Goal: Transaction & Acquisition: Purchase product/service

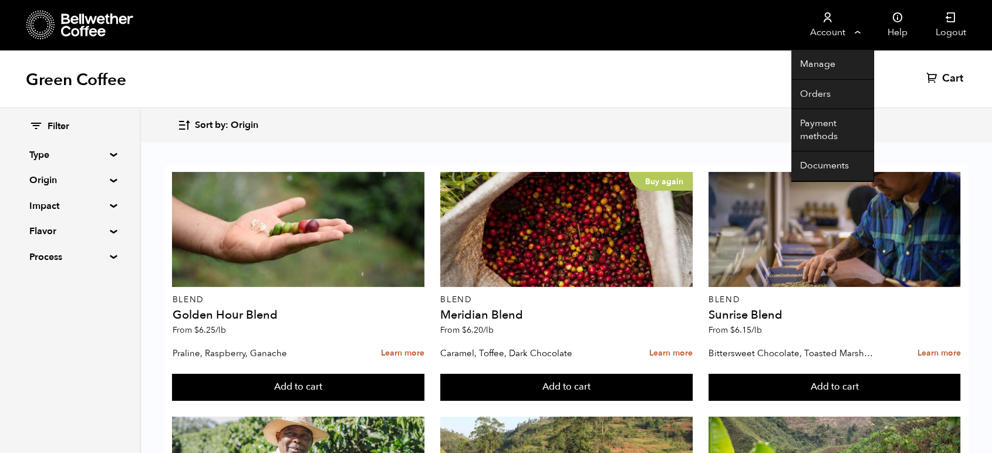
click at [823, 23] on link "Account" at bounding box center [827, 25] width 72 height 50
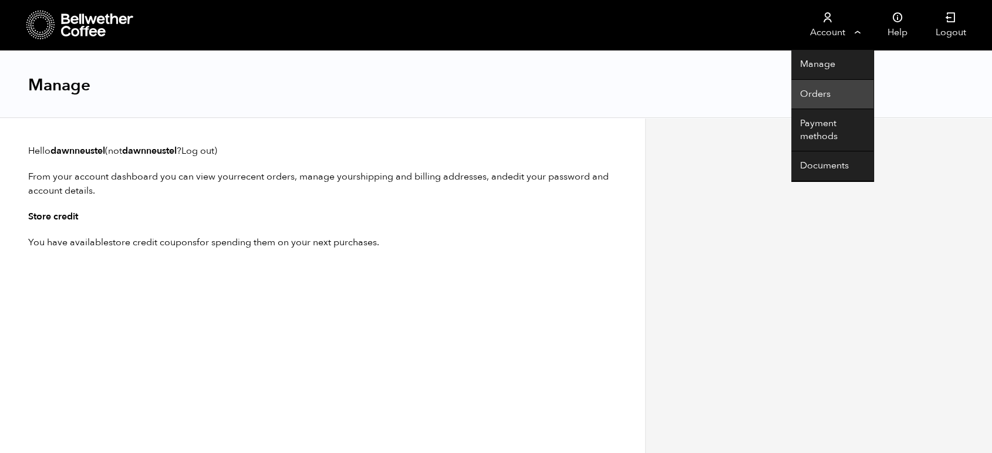
click at [819, 90] on link "Orders" at bounding box center [832, 95] width 82 height 30
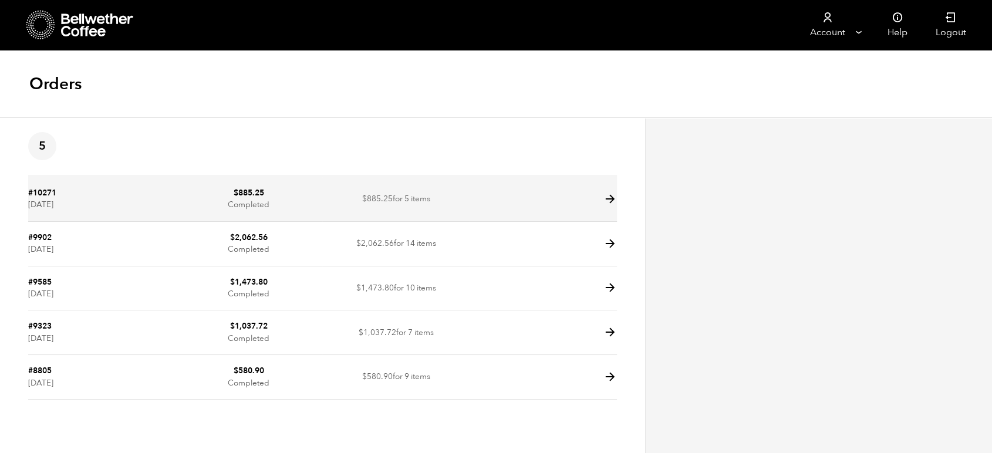
click at [316, 190] on td "$ 885.25 Completed" at bounding box center [248, 199] width 147 height 45
click at [607, 201] on icon at bounding box center [609, 198] width 13 height 13
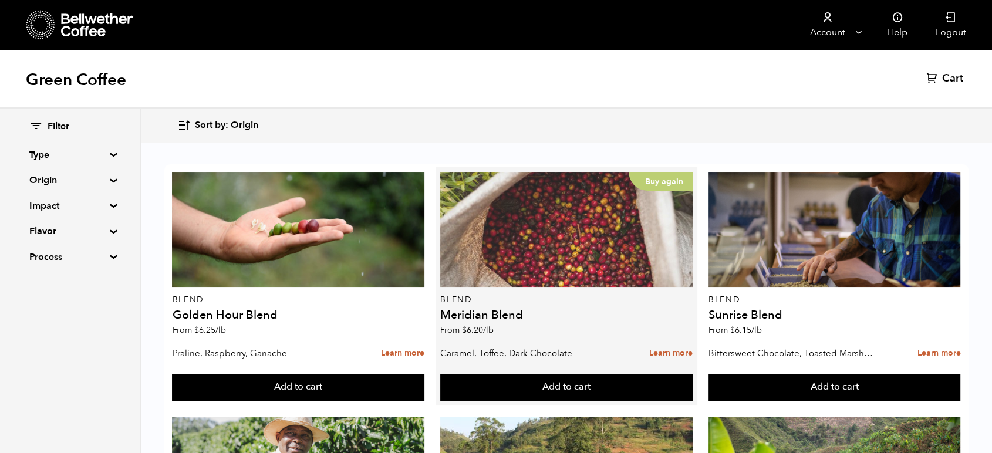
click at [454, 276] on div "Buy again" at bounding box center [566, 229] width 252 height 115
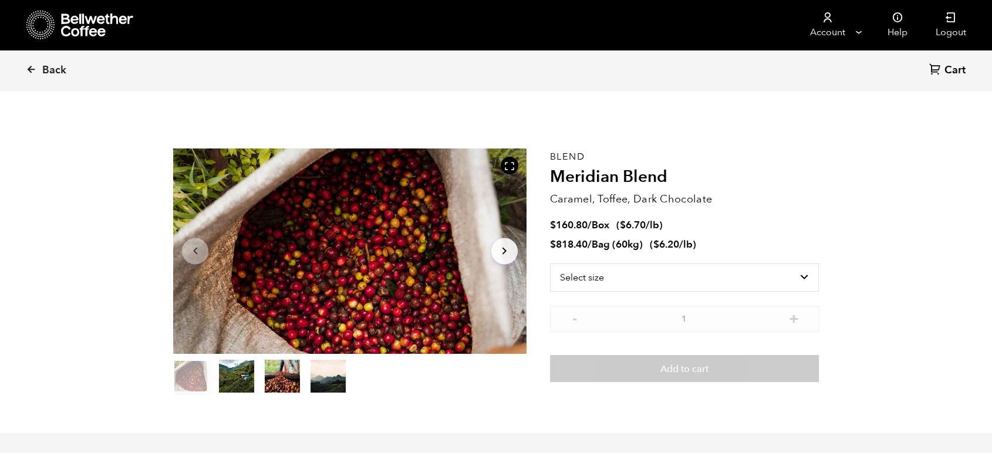
scroll to position [510, 624]
click at [627, 275] on select "Select size Bag (60kg) (132 lbs) Box (24 lbs)" at bounding box center [684, 277] width 269 height 28
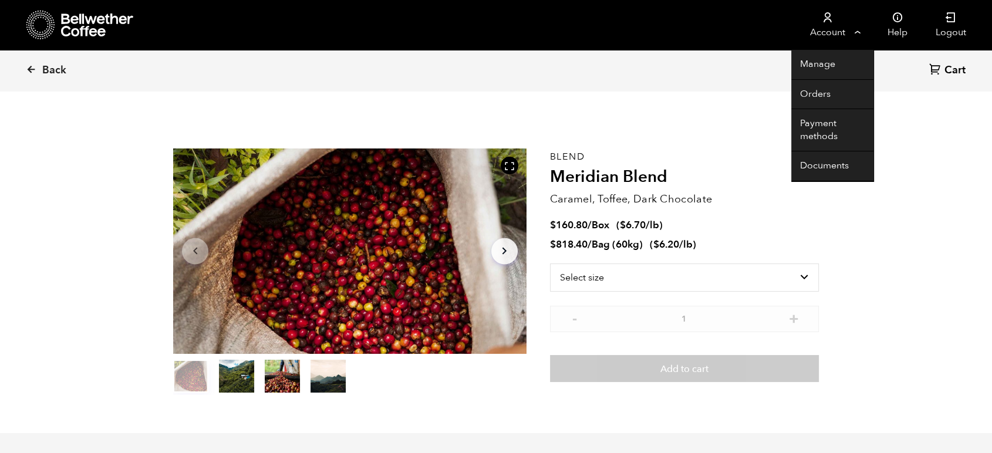
click at [852, 27] on link "Account" at bounding box center [827, 25] width 72 height 50
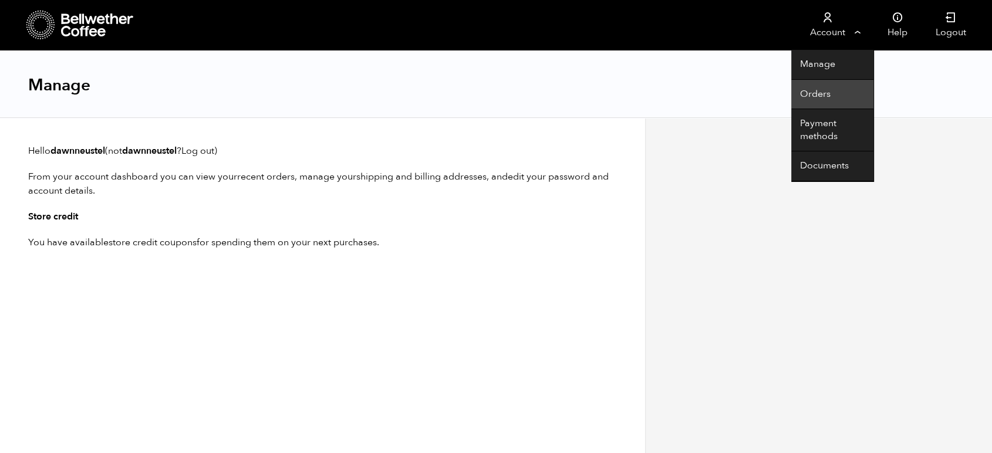
click at [827, 98] on link "Orders" at bounding box center [832, 95] width 82 height 30
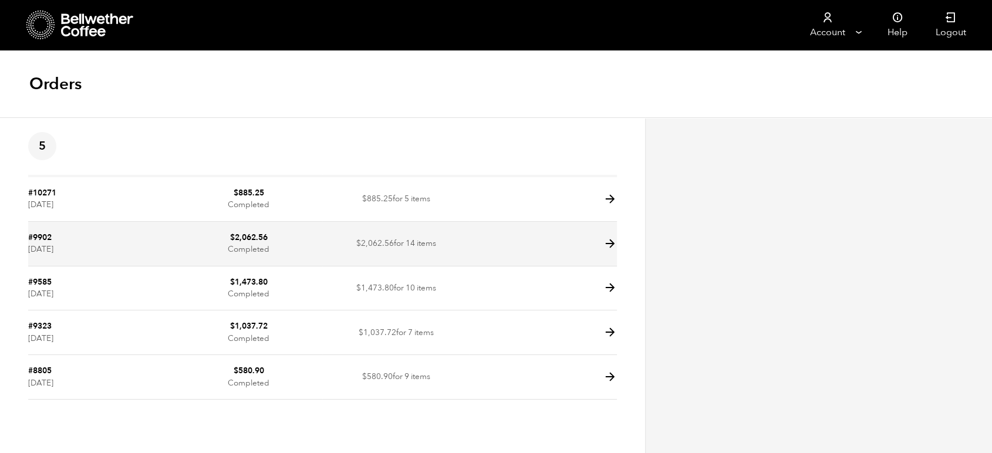
click at [255, 253] on td "$ 2,062.56 Completed" at bounding box center [248, 244] width 147 height 45
click at [604, 246] on icon at bounding box center [609, 243] width 13 height 13
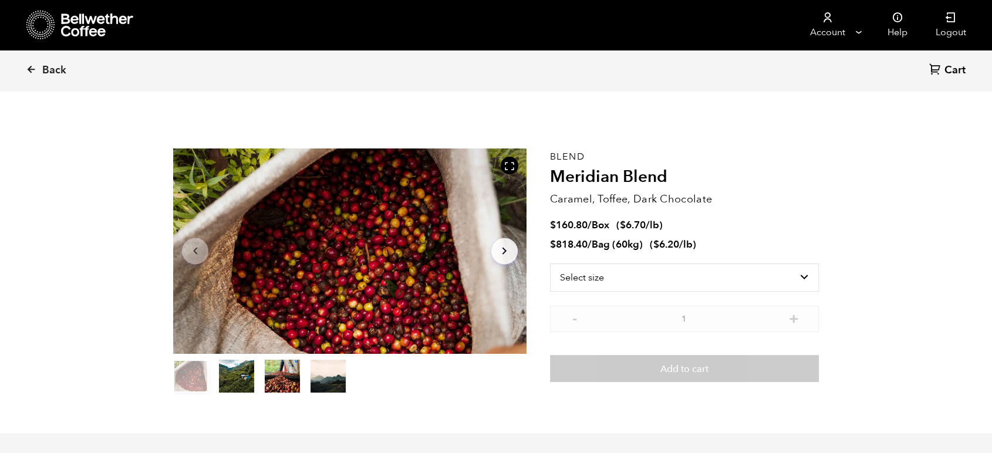
scroll to position [510, 624]
click at [665, 278] on select "Select size Bag (60kg) (132 lbs) Box (24 lbs)" at bounding box center [684, 277] width 269 height 28
click at [550, 263] on select "Select size Bag (60kg) (132 lbs) Box (24 lbs)" at bounding box center [684, 277] width 269 height 28
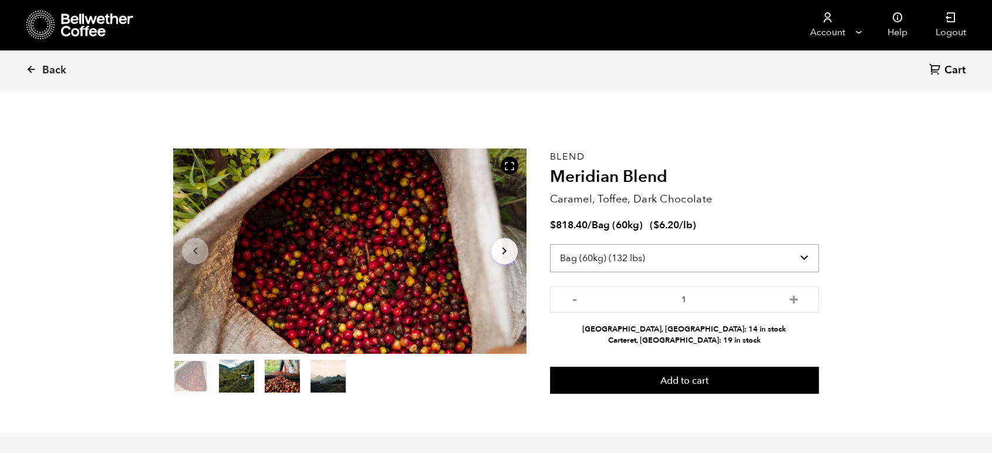
click at [632, 255] on select "Select size Bag (60kg) (132 lbs) Box (24 lbs)" at bounding box center [684, 258] width 269 height 28
click at [550, 244] on select "Select size Bag (60kg) (132 lbs) Box (24 lbs)" at bounding box center [684, 258] width 269 height 28
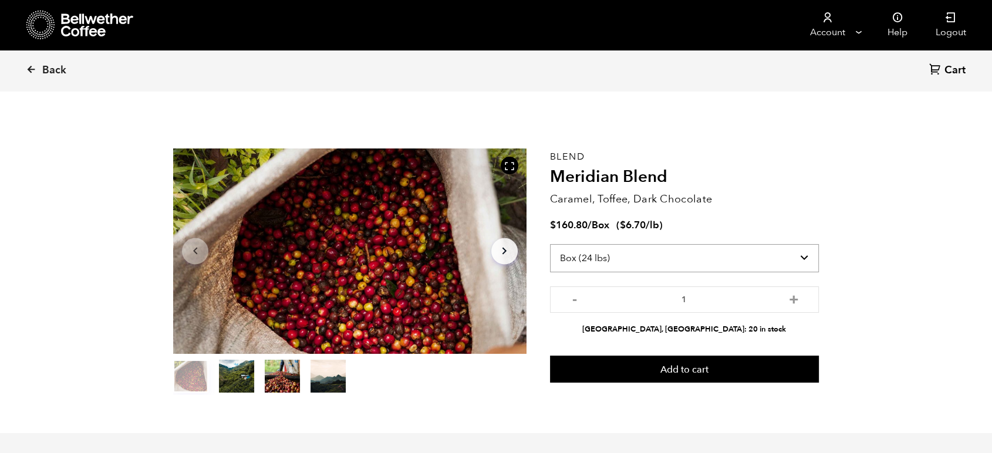
click at [630, 265] on select "Select size Bag (60kg) (132 lbs) Box (24 lbs)" at bounding box center [684, 258] width 269 height 28
select select "bag-3"
click at [550, 244] on select "Select size Bag (60kg) (132 lbs) Box (24 lbs)" at bounding box center [684, 258] width 269 height 28
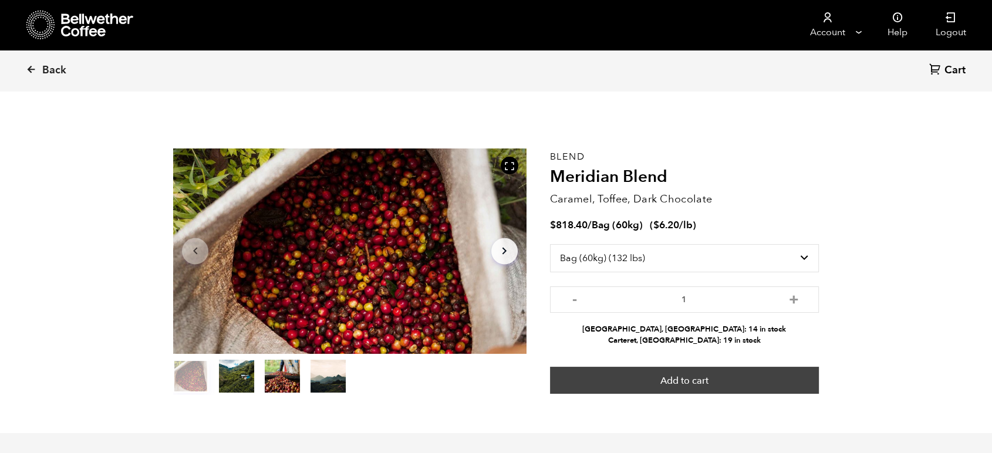
click at [643, 381] on button "Add to cart" at bounding box center [684, 380] width 269 height 27
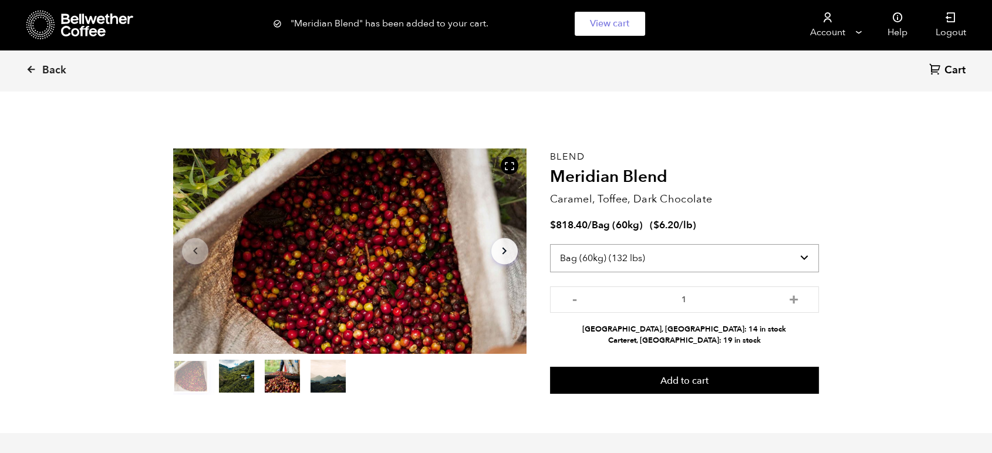
click at [658, 256] on select "Select size Bag (60kg) (132 lbs) Box (24 lbs)" at bounding box center [684, 258] width 269 height 28
click at [550, 244] on select "Select size Bag (60kg) (132 lbs) Box (24 lbs)" at bounding box center [684, 258] width 269 height 28
click at [794, 302] on button "+" at bounding box center [793, 298] width 15 height 12
type input "3"
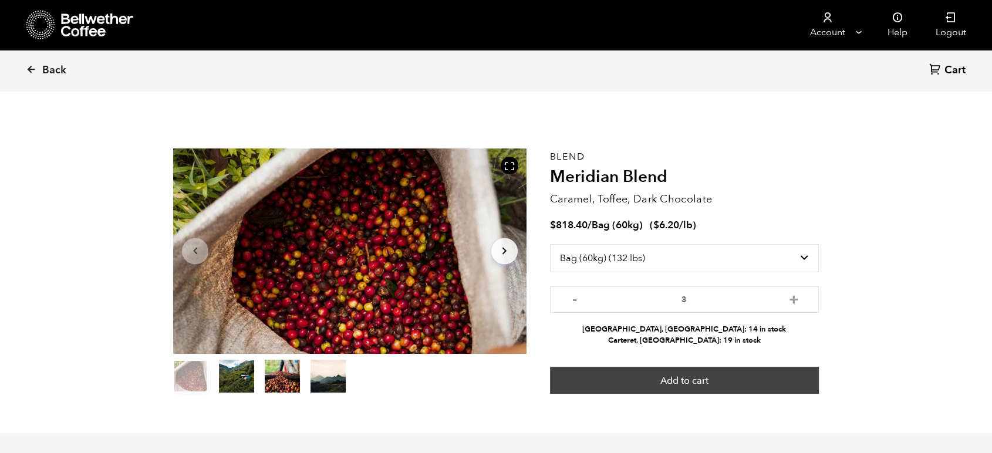
click at [772, 388] on button "Add to cart" at bounding box center [684, 380] width 269 height 27
click at [685, 380] on button "Add to cart" at bounding box center [684, 380] width 269 height 27
click at [698, 389] on button "Add to cart" at bounding box center [684, 380] width 269 height 27
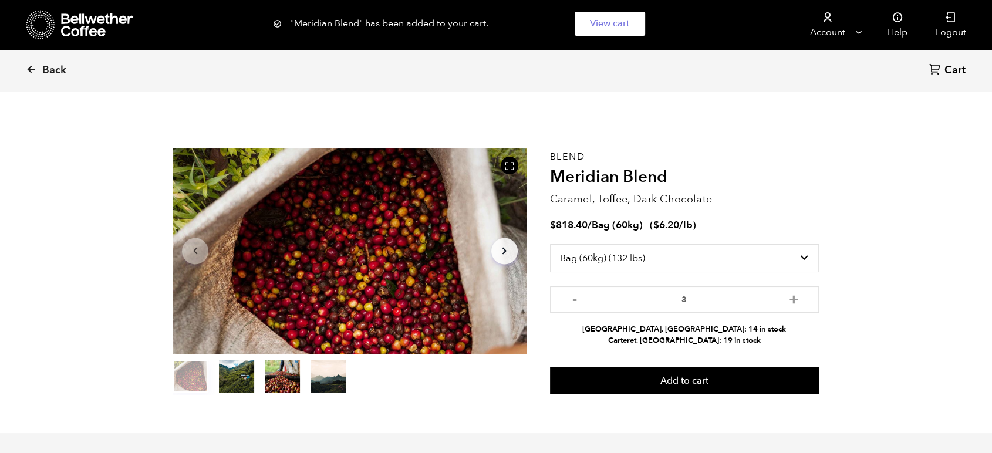
click at [952, 69] on span "Cart" at bounding box center [954, 70] width 21 height 14
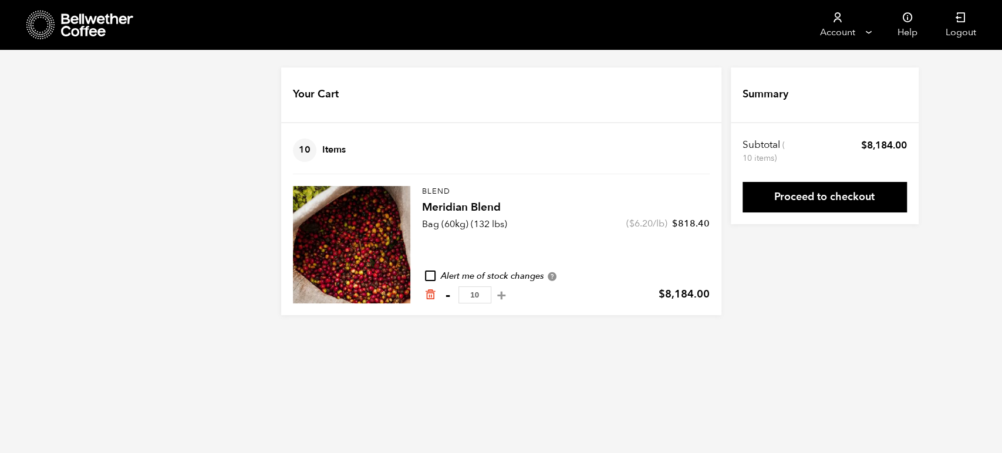
click at [441, 293] on button "-" at bounding box center [448, 295] width 15 height 12
type input "9"
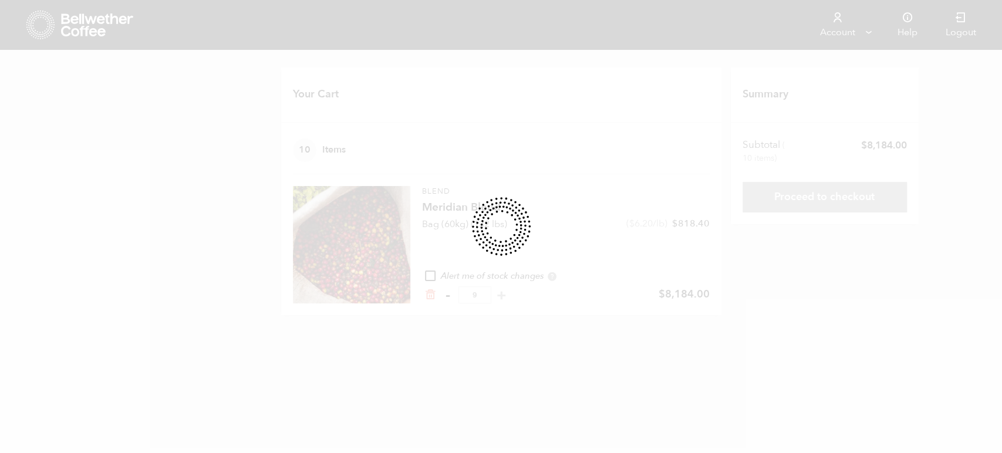
click at [441, 293] on div at bounding box center [501, 226] width 1002 height 453
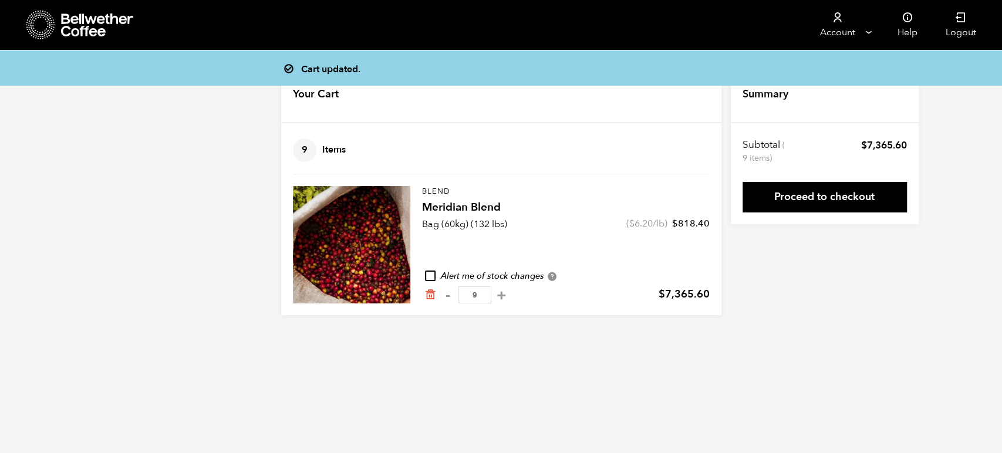
click at [447, 299] on button "-" at bounding box center [448, 295] width 15 height 12
type input "8"
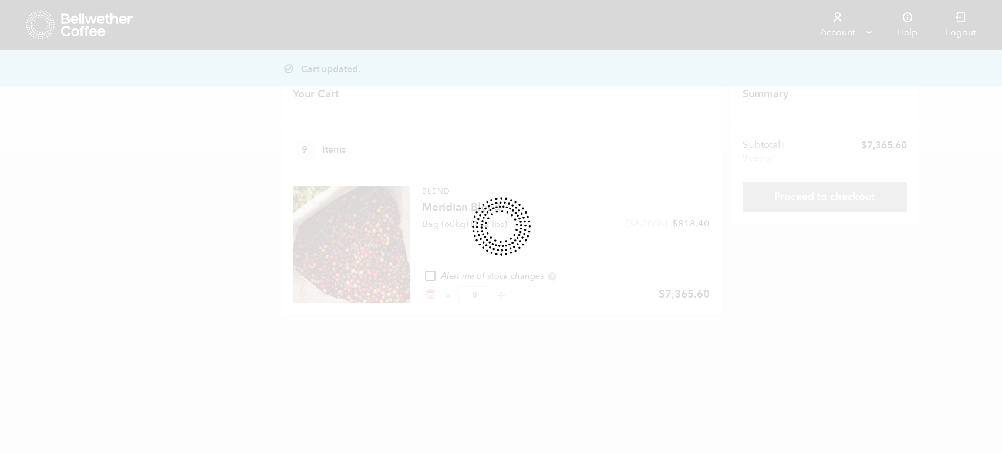
click at [447, 299] on div at bounding box center [501, 226] width 1002 height 453
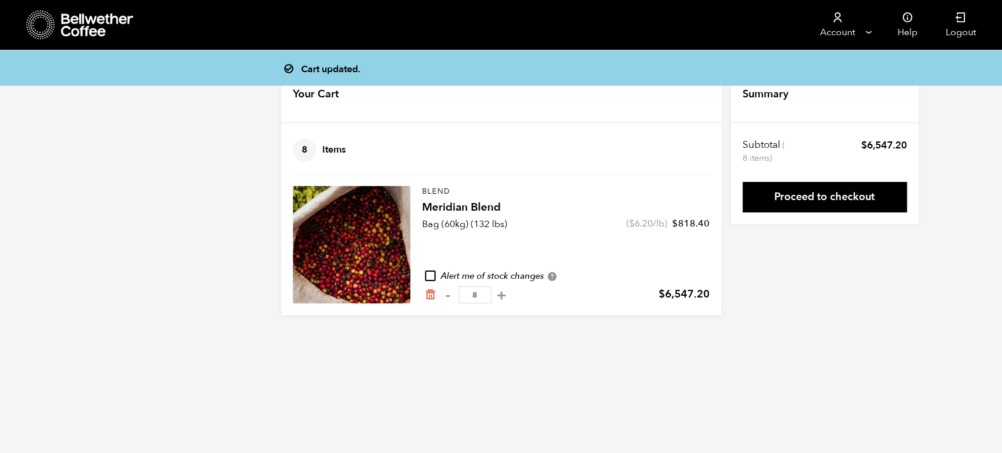
click at [446, 297] on button "-" at bounding box center [448, 295] width 15 height 12
type input "7"
click at [446, 296] on button "-" at bounding box center [448, 295] width 15 height 12
type input "6"
click at [446, 296] on button "-" at bounding box center [448, 295] width 15 height 12
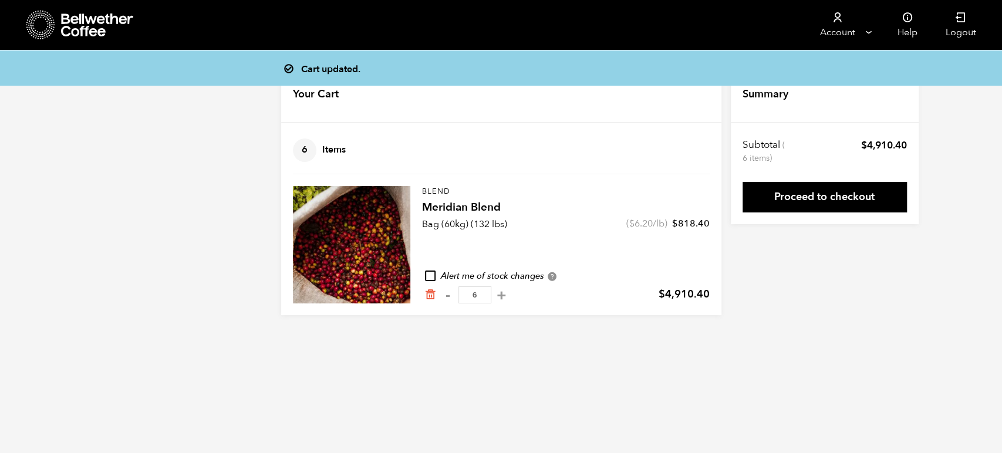
type input "5"
click at [446, 296] on button "-" at bounding box center [448, 295] width 15 height 12
type input "4"
click at [446, 295] on button "-" at bounding box center [448, 295] width 15 height 12
type input "3"
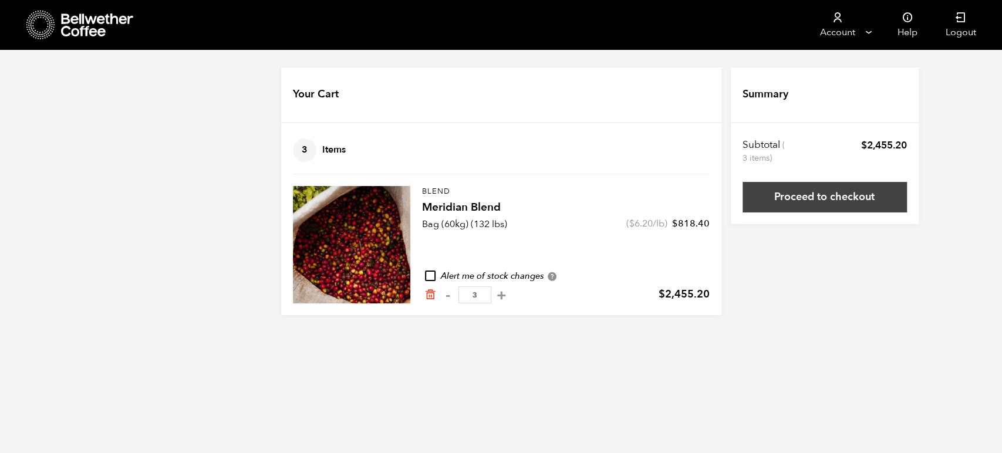
click at [866, 201] on link "Proceed to checkout" at bounding box center [824, 197] width 164 height 31
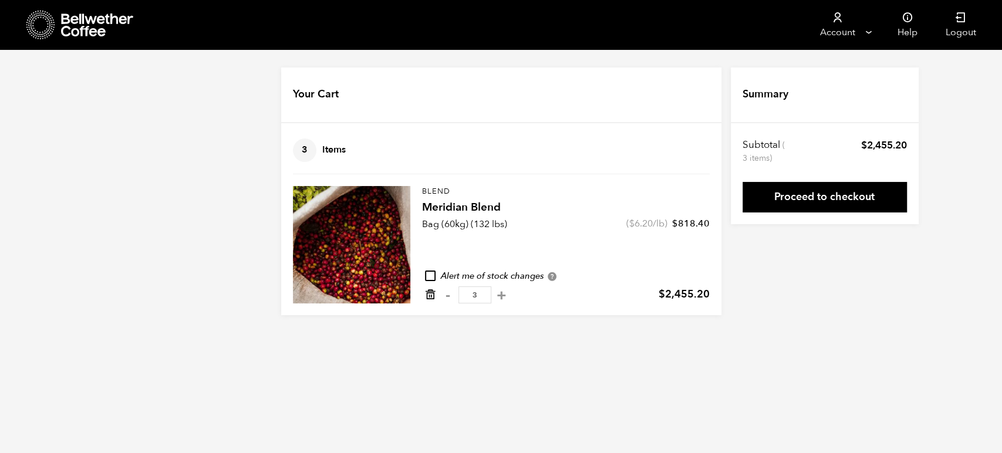
click at [428, 297] on icon "Remove from cart" at bounding box center [430, 295] width 12 height 12
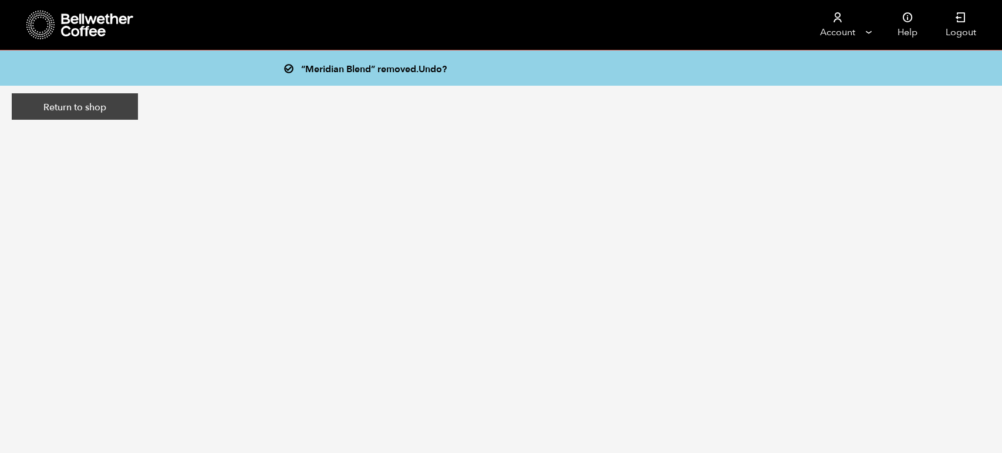
click at [112, 116] on link "Return to shop" at bounding box center [75, 106] width 126 height 27
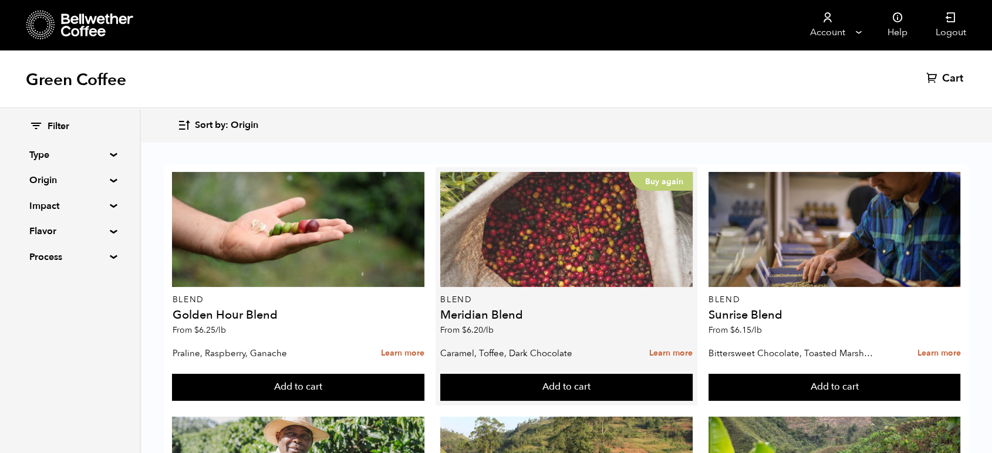
click at [473, 217] on div "Buy again" at bounding box center [566, 229] width 252 height 115
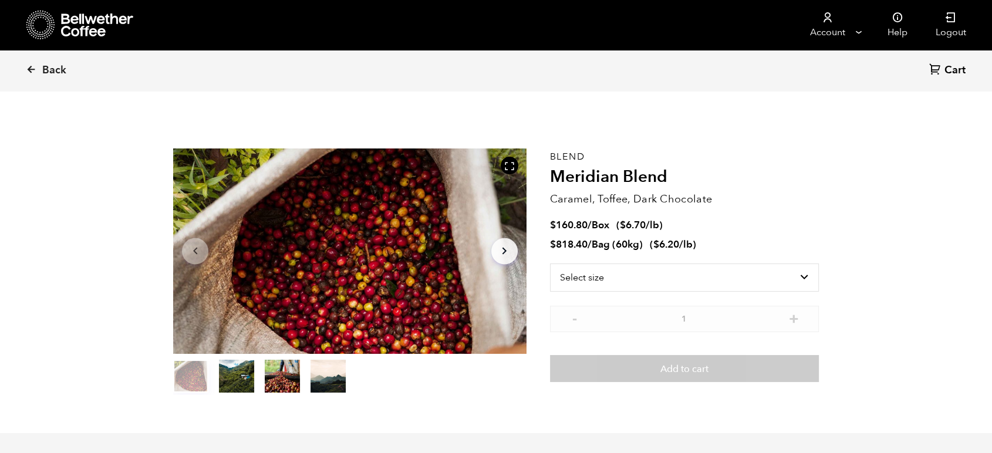
scroll to position [510, 624]
click at [654, 281] on select "Select size Bag (60kg) (132 lbs) Box (24 lbs)" at bounding box center [684, 277] width 269 height 28
select select "box"
click at [550, 263] on select "Select size Bag (60kg) (132 lbs) Box (24 lbs)" at bounding box center [684, 277] width 269 height 28
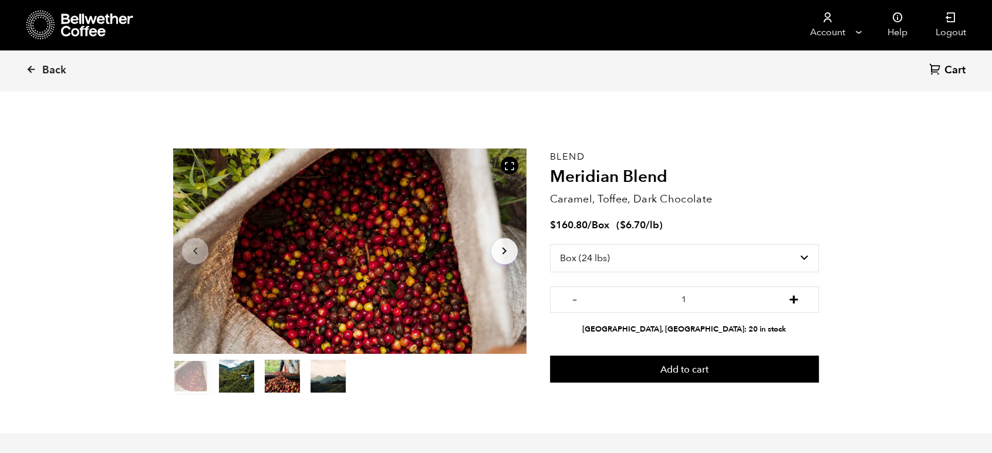
click at [796, 296] on button "+" at bounding box center [793, 298] width 15 height 12
click at [794, 296] on button "+" at bounding box center [793, 298] width 15 height 12
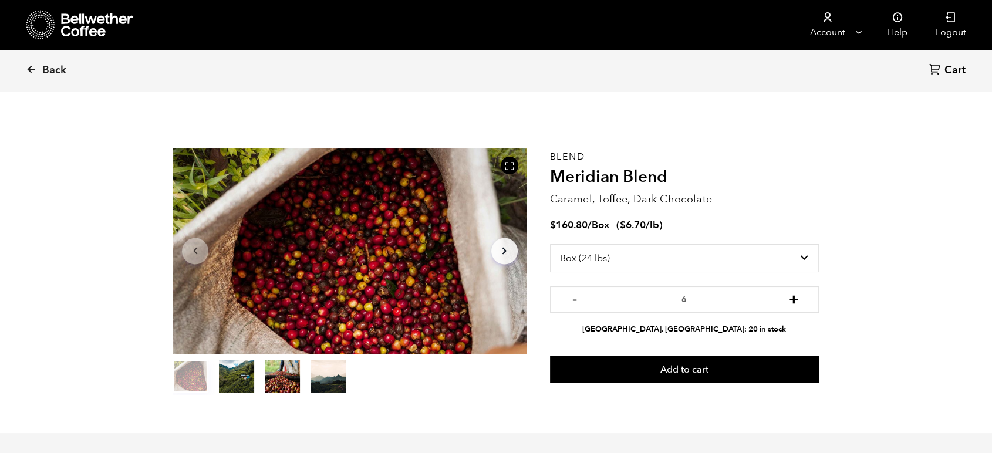
click at [794, 296] on button "+" at bounding box center [793, 298] width 15 height 12
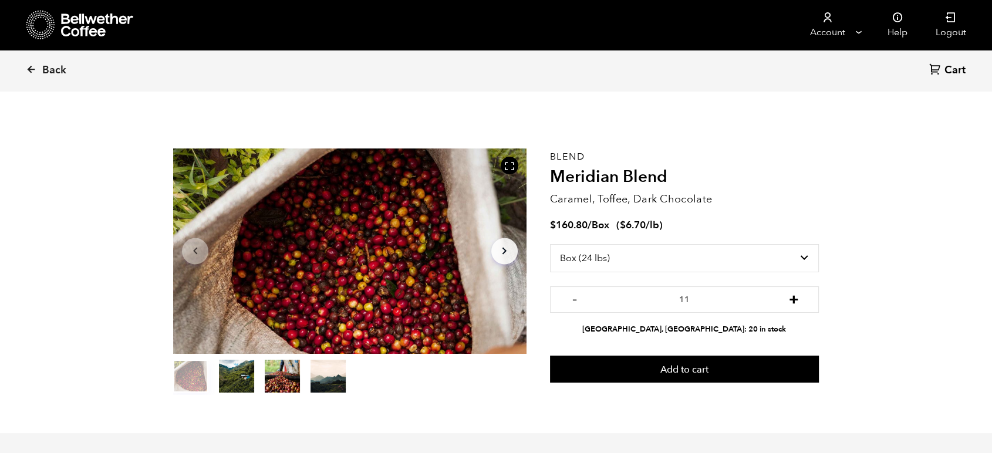
click at [794, 296] on button "+" at bounding box center [793, 298] width 15 height 12
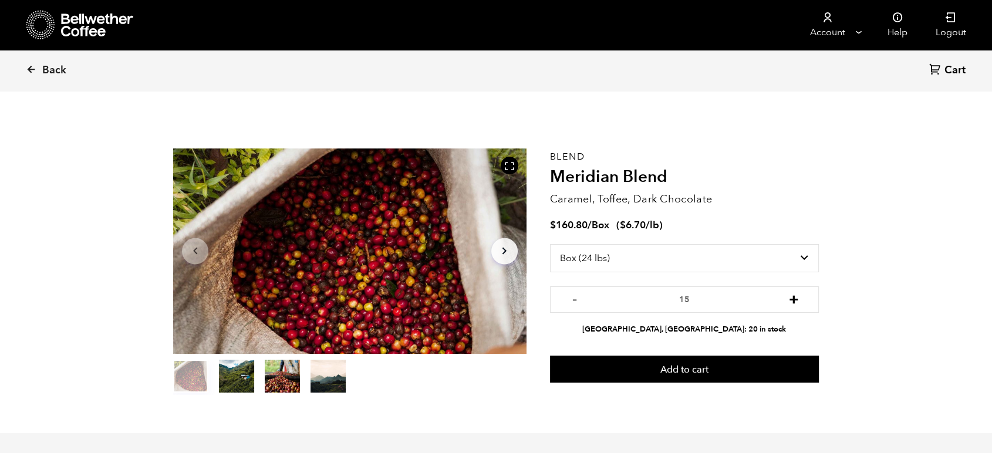
type input "16"
click at [794, 297] on button "+" at bounding box center [793, 298] width 15 height 12
type input "17"
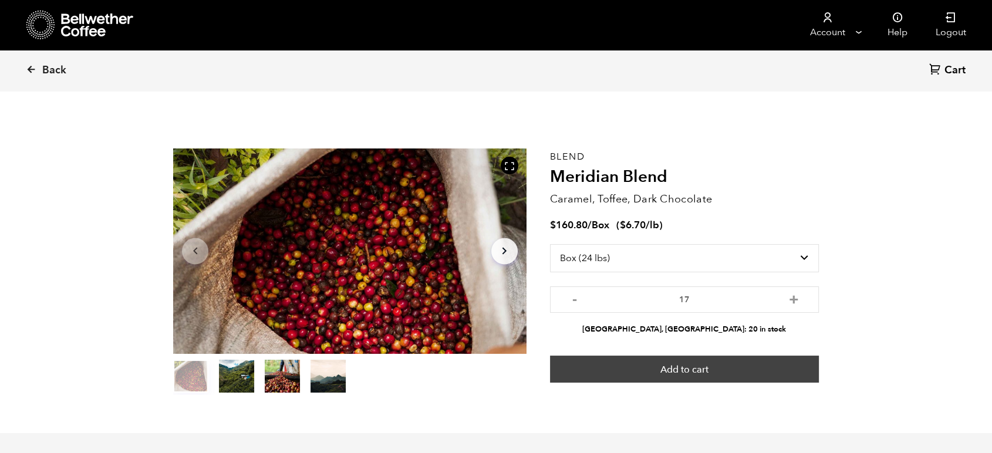
click at [720, 375] on button "Add to cart" at bounding box center [684, 369] width 269 height 27
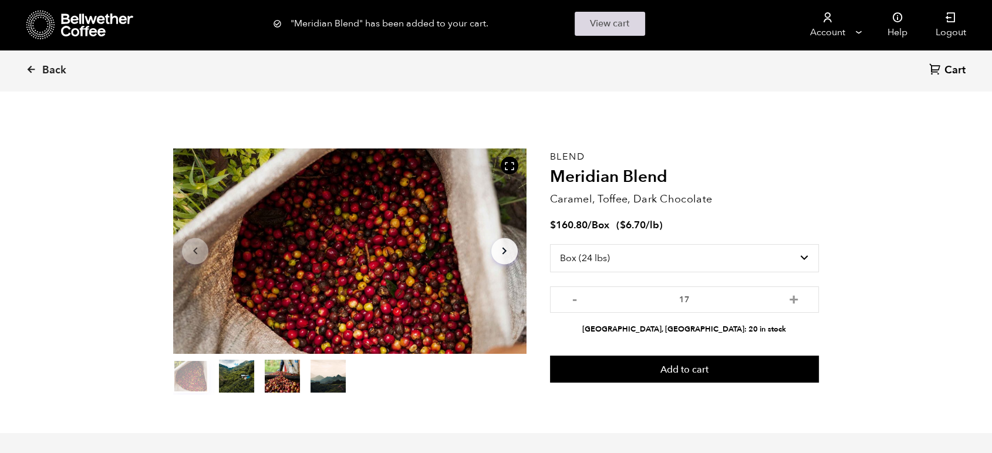
click at [607, 25] on link "View cart" at bounding box center [609, 24] width 70 height 24
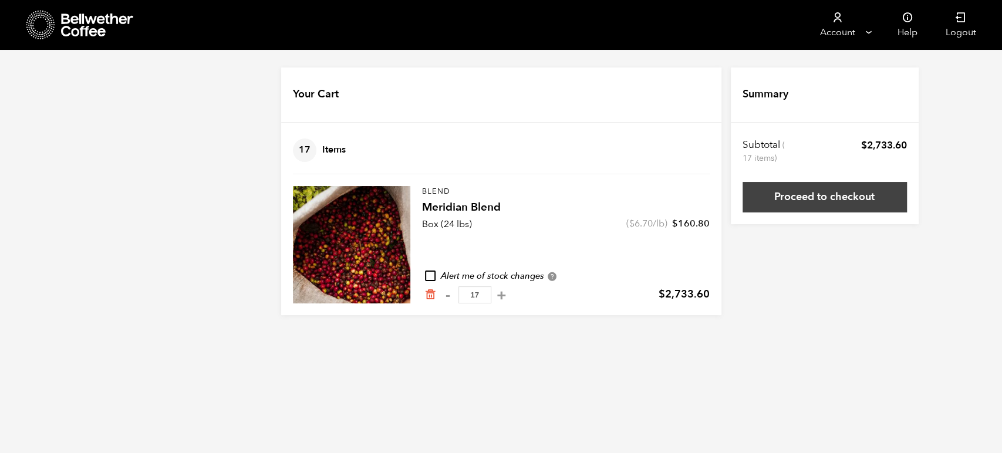
click at [783, 208] on link "Proceed to checkout" at bounding box center [824, 197] width 164 height 31
click at [798, 192] on link "Proceed to checkout" at bounding box center [824, 197] width 164 height 31
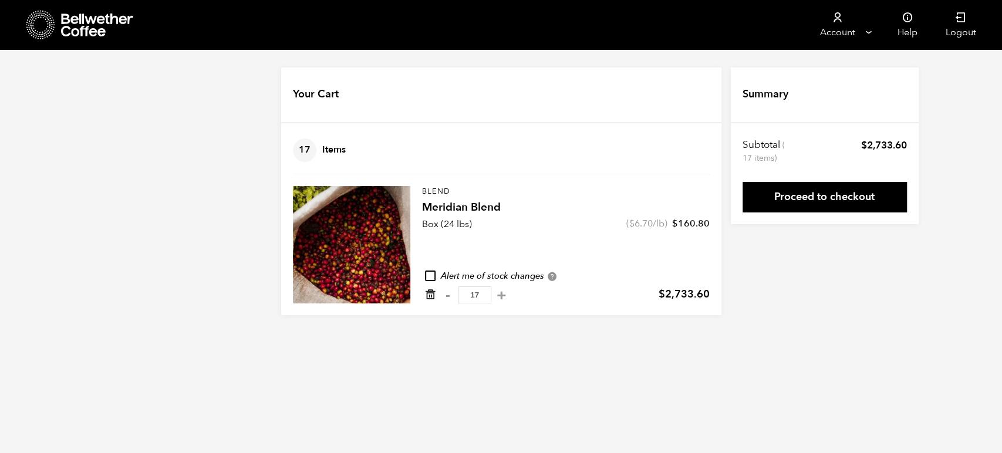
click at [431, 295] on icon "Remove from cart" at bounding box center [430, 295] width 12 height 12
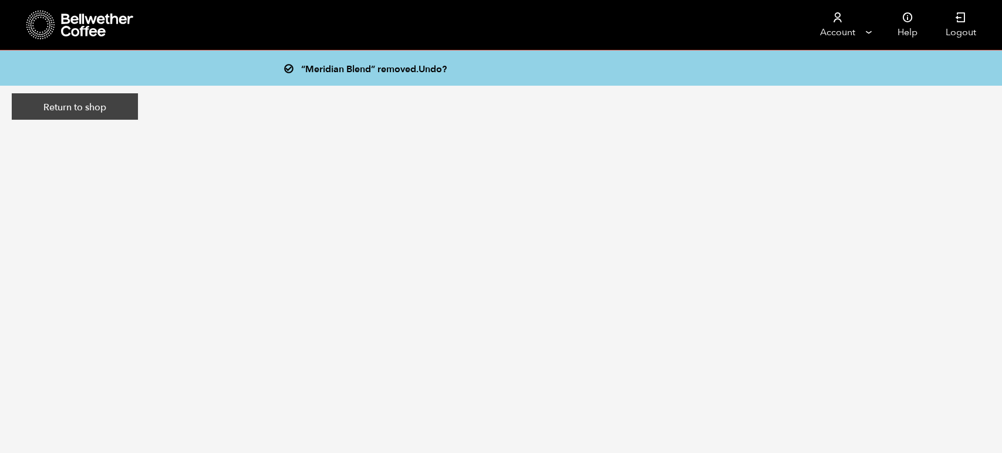
click at [114, 109] on link "Return to shop" at bounding box center [75, 106] width 126 height 27
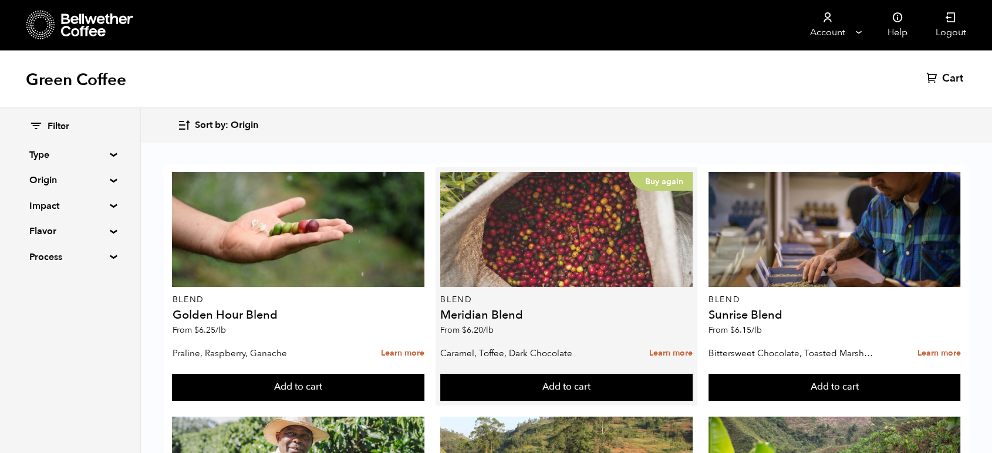
click at [533, 253] on div "Buy again" at bounding box center [566, 229] width 252 height 115
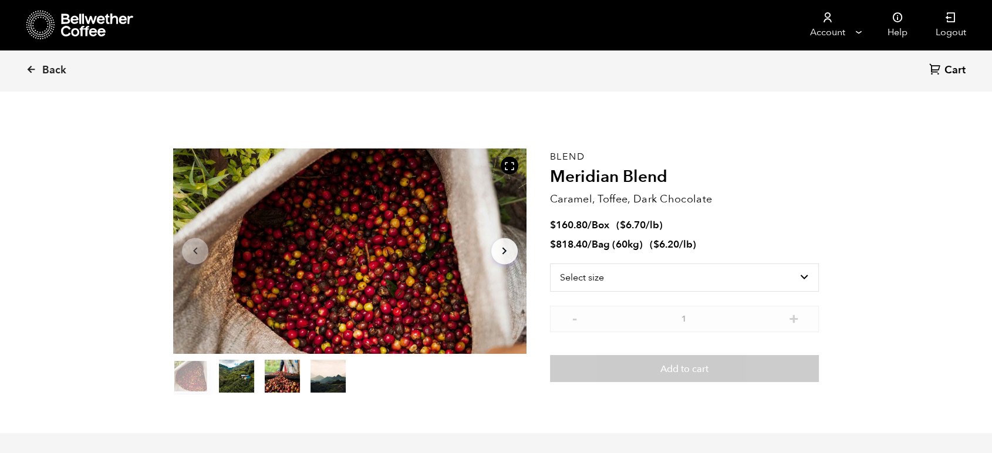
scroll to position [510, 624]
click at [634, 284] on select "Select size Bag (60kg) (132 lbs) Box (24 lbs)" at bounding box center [684, 277] width 269 height 28
select select "bag-3"
click at [550, 263] on select "Select size Bag (60kg) (132 lbs) Box (24 lbs)" at bounding box center [684, 277] width 269 height 28
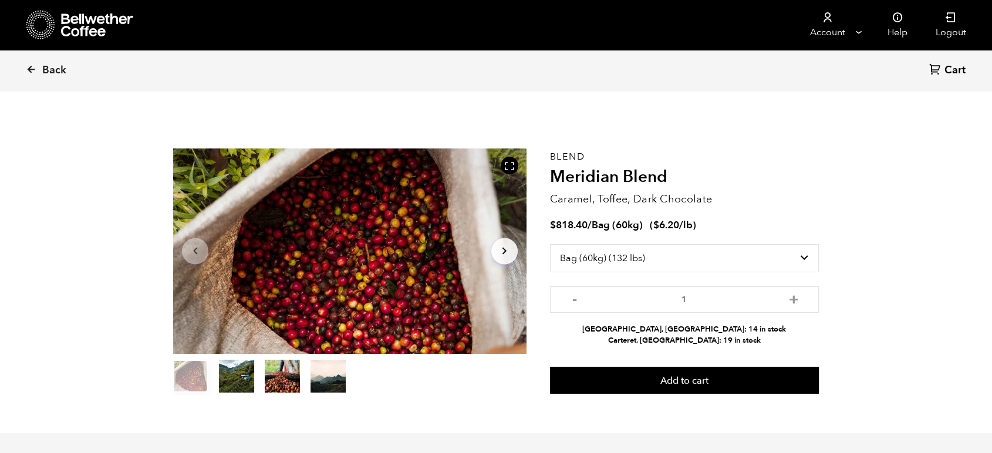
click at [640, 317] on div "- 1 + Alameda, CA: 14 in stock Carteret, NJ: 19 in stock" at bounding box center [684, 316] width 269 height 60
click at [794, 296] on button "+" at bounding box center [793, 298] width 15 height 12
click at [794, 297] on button "+" at bounding box center [793, 298] width 15 height 12
type input "3"
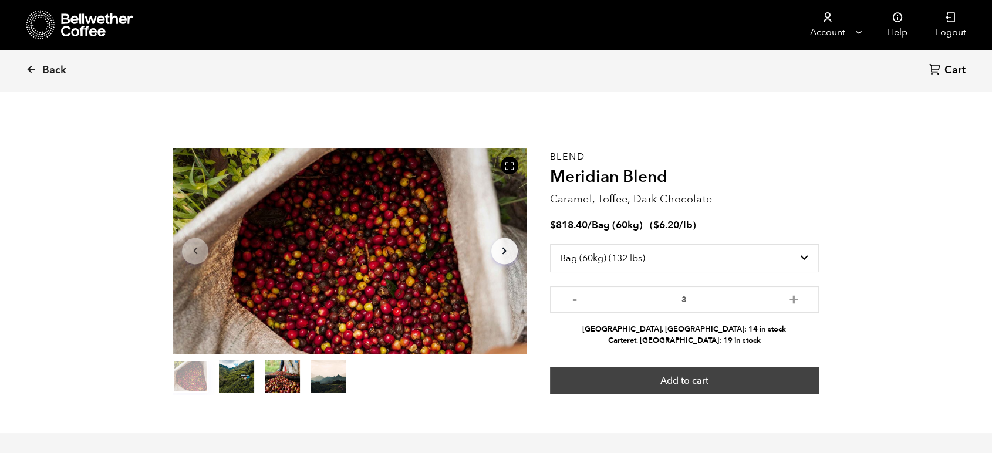
click at [722, 385] on button "Add to cart" at bounding box center [684, 380] width 269 height 27
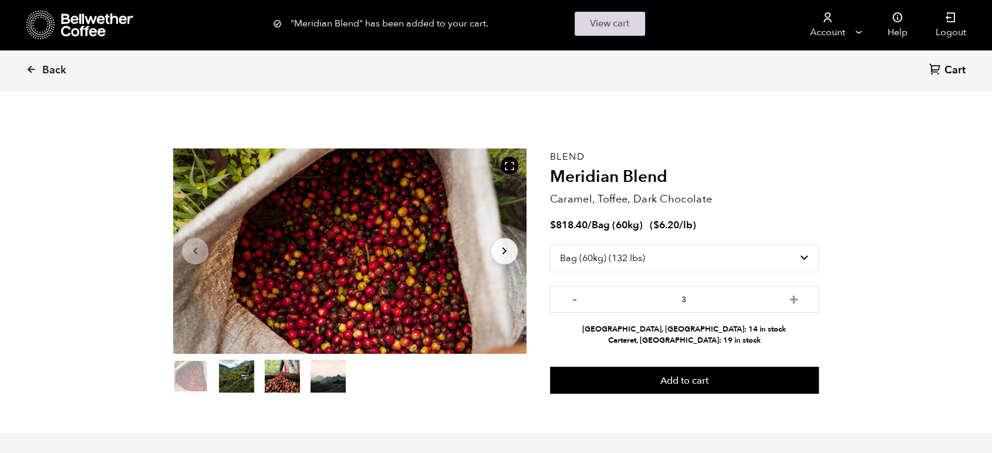
click at [641, 21] on link "View cart" at bounding box center [609, 24] width 70 height 24
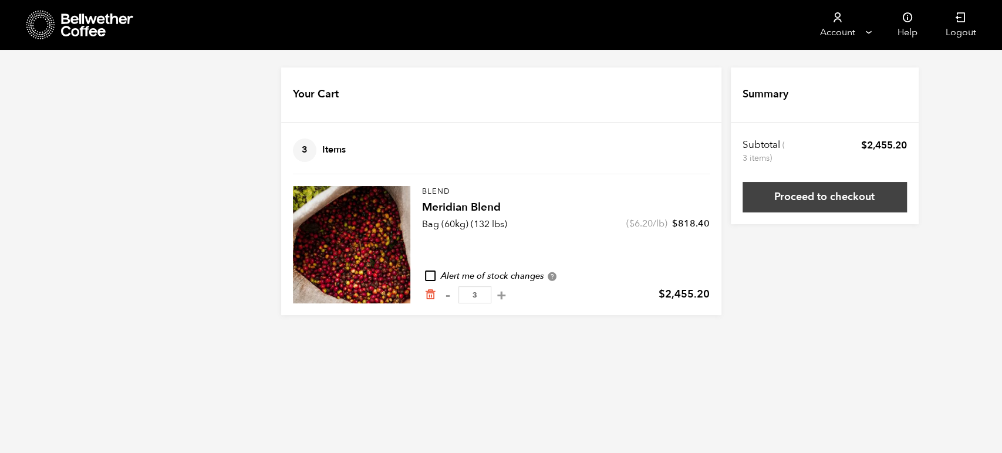
click at [855, 202] on link "Proceed to checkout" at bounding box center [824, 197] width 164 height 31
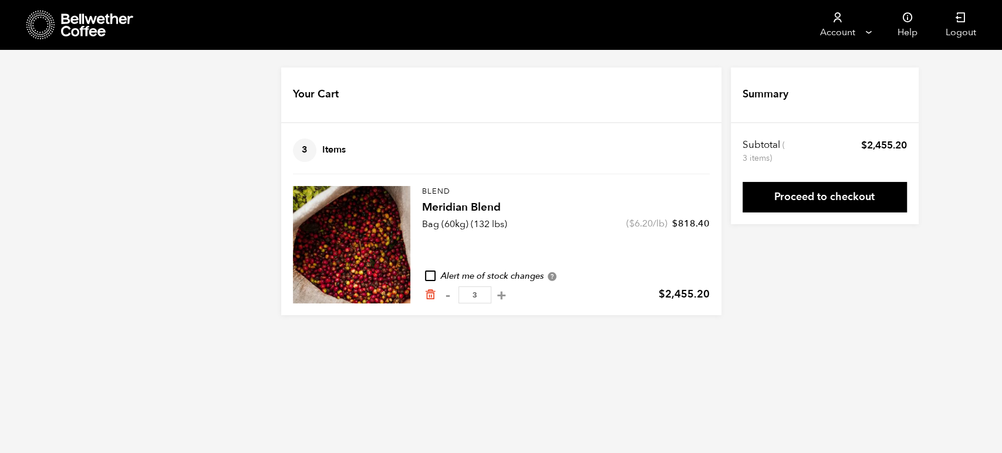
click at [437, 297] on div "Blend Meridian Blend quantity - 3 +" at bounding box center [466, 294] width 84 height 17
click at [432, 297] on icon "Remove from cart" at bounding box center [430, 295] width 12 height 12
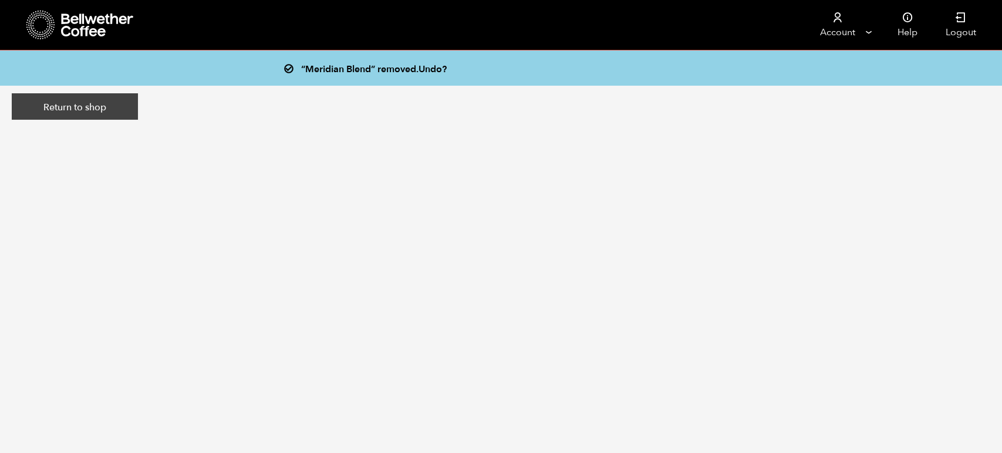
click at [88, 109] on link "Return to shop" at bounding box center [75, 106] width 126 height 27
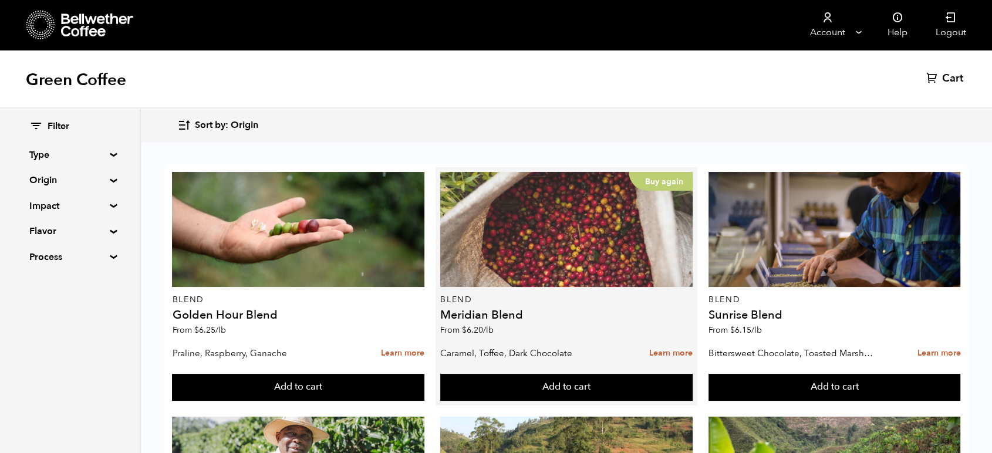
click at [441, 262] on div "Buy again" at bounding box center [566, 229] width 252 height 115
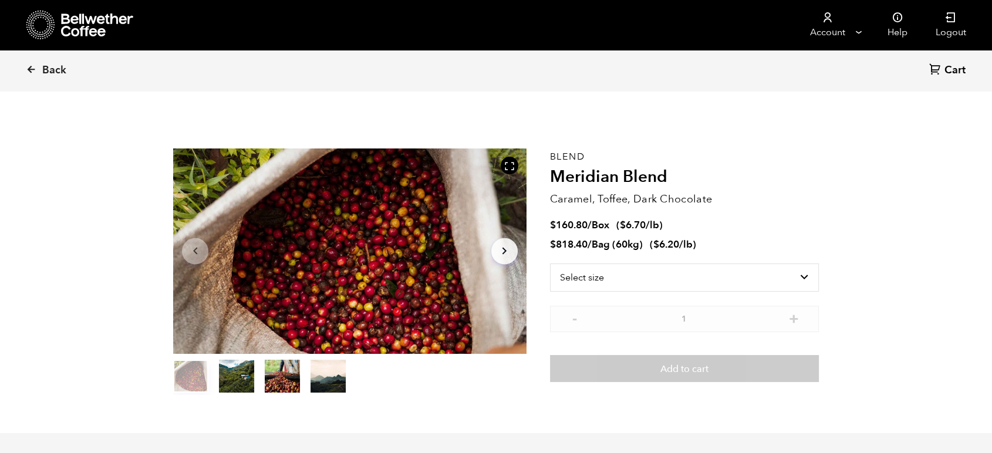
scroll to position [510, 624]
click at [584, 282] on select "Select size Bag (60kg) (132 lbs) Box (24 lbs)" at bounding box center [684, 277] width 269 height 28
select select "box"
click at [550, 263] on select "Select size Bag (60kg) (132 lbs) Box (24 lbs)" at bounding box center [684, 277] width 269 height 28
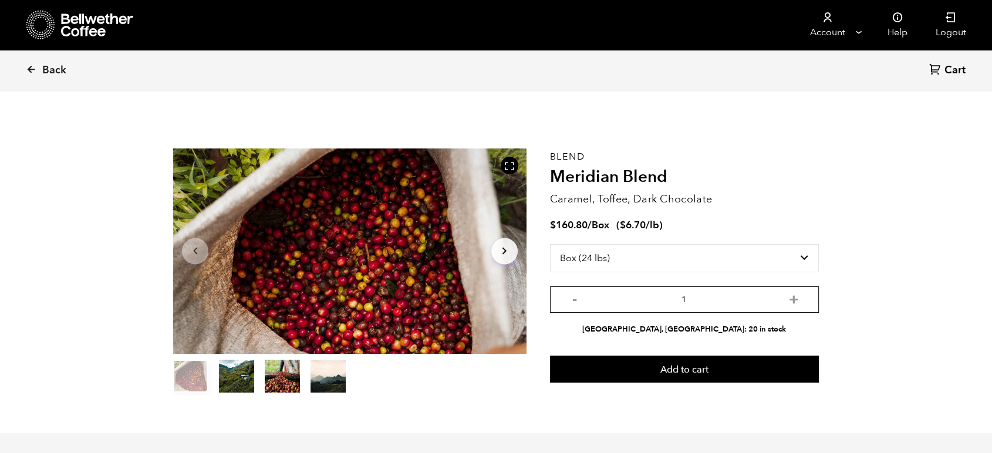
click at [606, 303] on input "1" at bounding box center [684, 299] width 269 height 26
click at [728, 299] on input "1" at bounding box center [684, 299] width 269 height 26
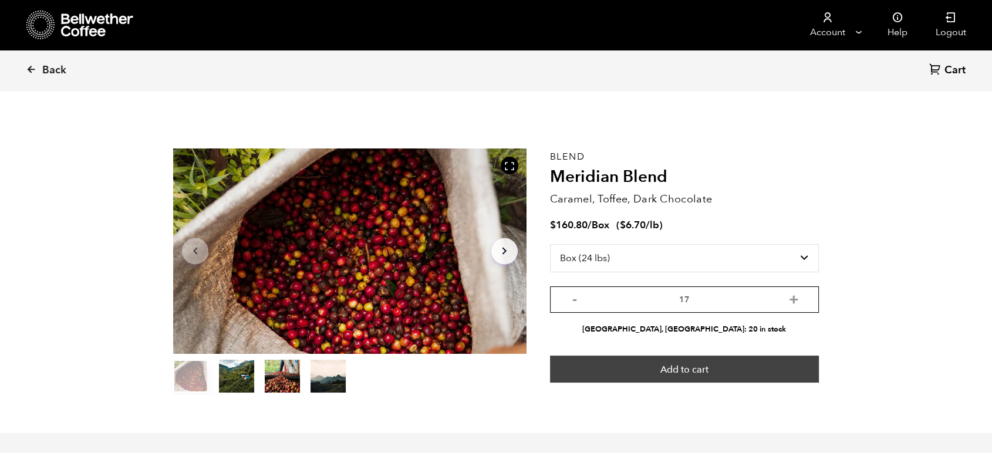
type input "17"
click at [752, 371] on button "Add to cart" at bounding box center [684, 369] width 269 height 27
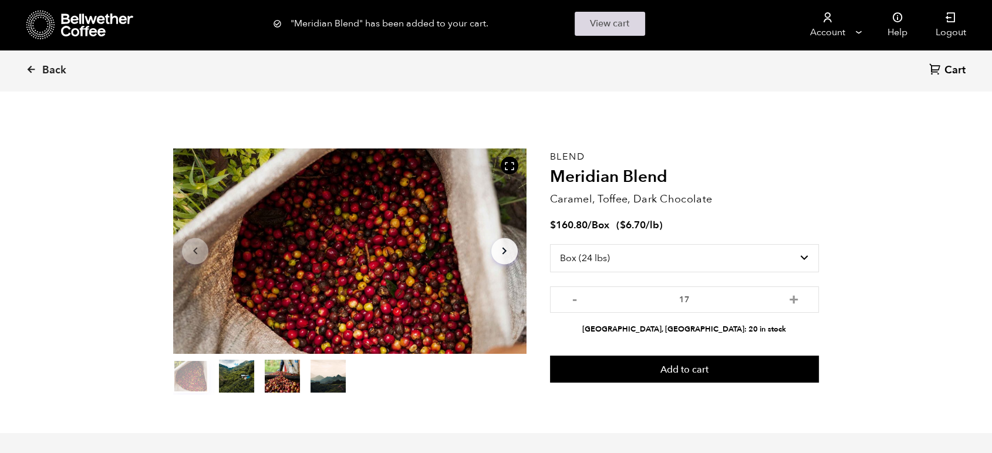
click at [634, 16] on link "View cart" at bounding box center [609, 24] width 70 height 24
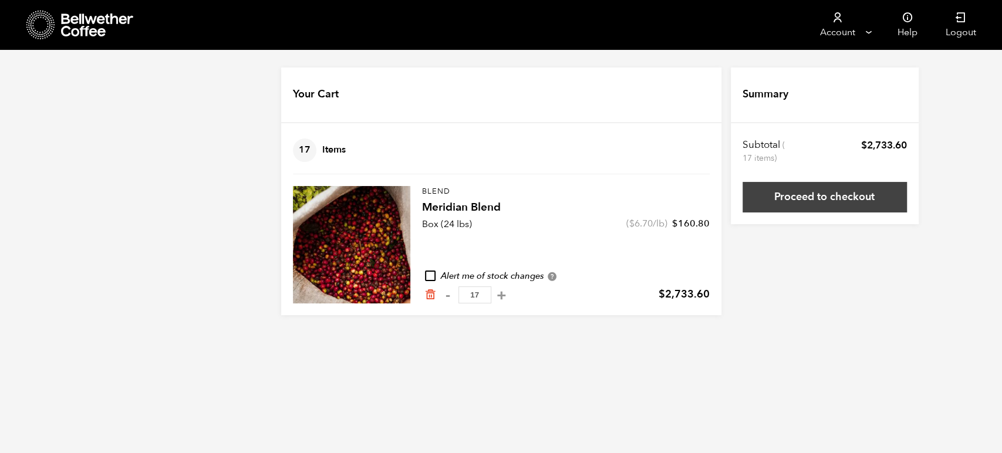
click at [887, 206] on link "Proceed to checkout" at bounding box center [824, 197] width 164 height 31
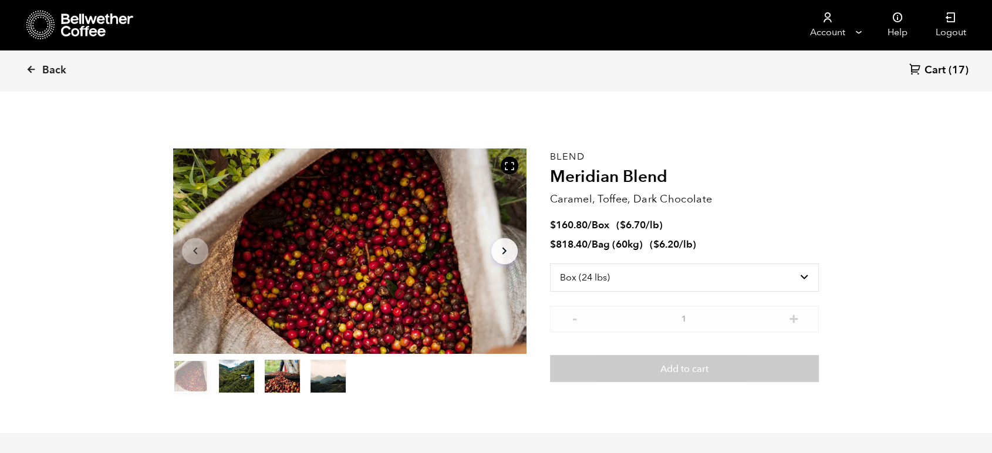
scroll to position [510, 624]
click at [676, 283] on select "Select size Bag (60kg) (132 lbs) Box (24 lbs)" at bounding box center [684, 277] width 269 height 28
select select "bag-3"
click at [550, 263] on select "Select size Bag (60kg) (132 lbs) Box (24 lbs)" at bounding box center [684, 277] width 269 height 28
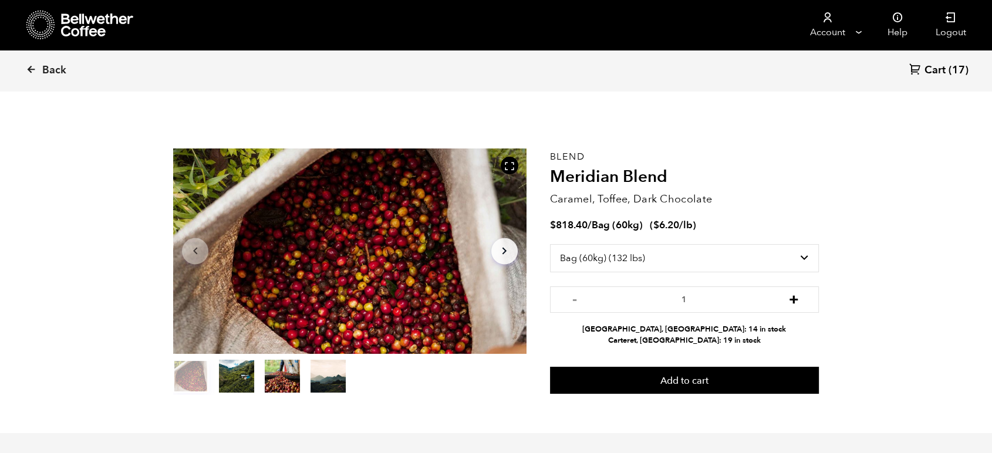
click at [796, 300] on button "+" at bounding box center [793, 298] width 15 height 12
click at [796, 299] on button "+" at bounding box center [793, 298] width 15 height 12
type input "4"
click at [784, 264] on select "Select size Bag (60kg) (132 lbs) Box (24 lbs)" at bounding box center [684, 258] width 269 height 28
